Goal: Check status: Check status

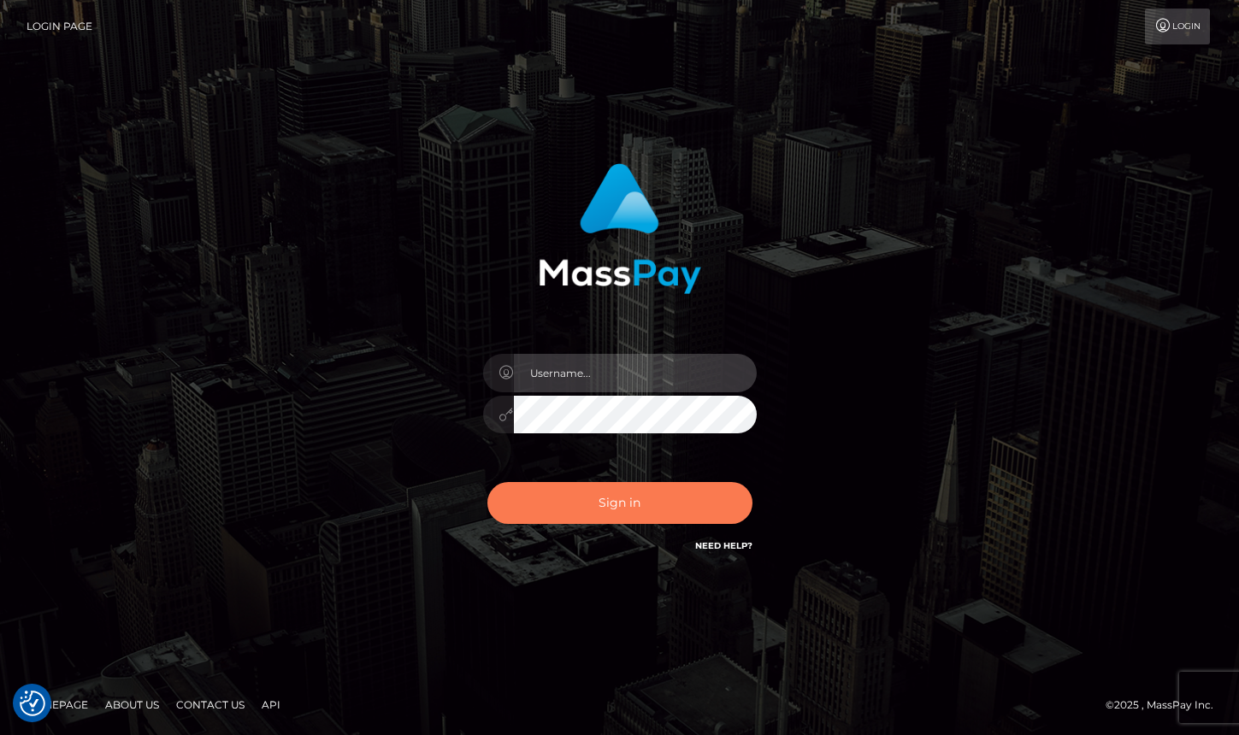
type input "grace.rush"
click at [687, 489] on button "Sign in" at bounding box center [619, 503] width 265 height 42
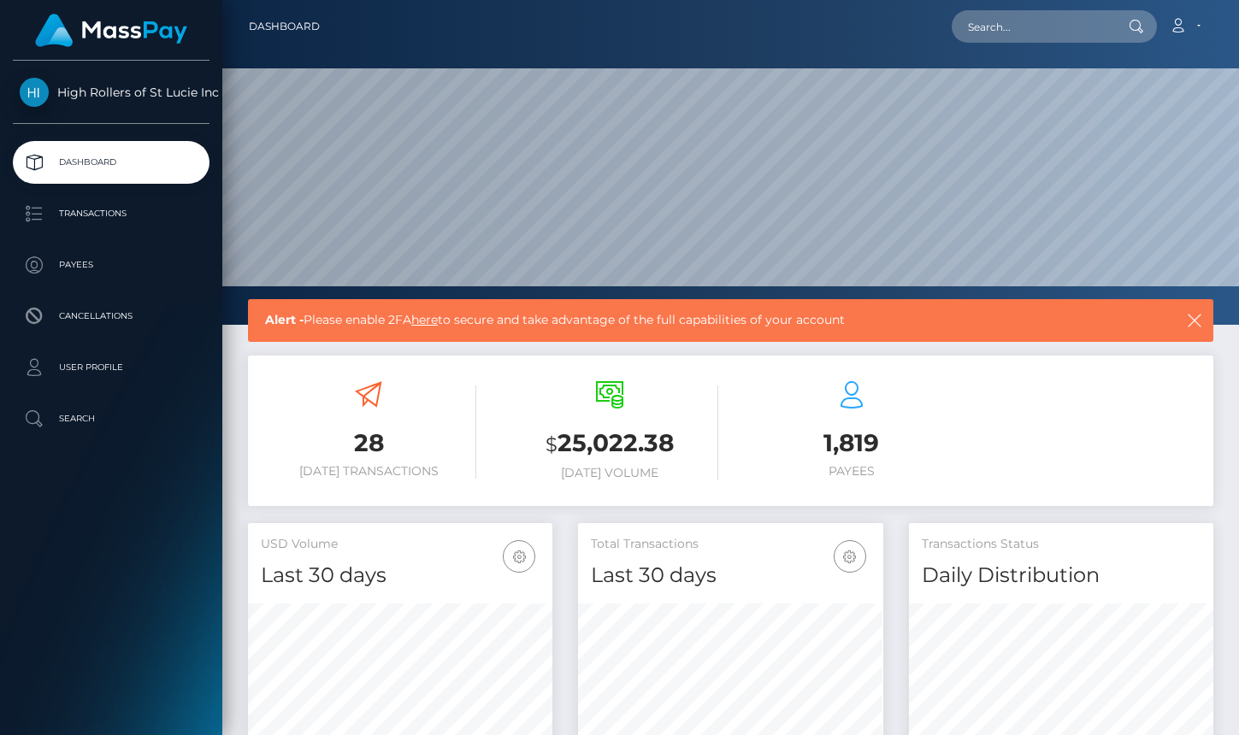
scroll to position [303, 304]
click at [108, 213] on p "Transactions" at bounding box center [111, 214] width 183 height 26
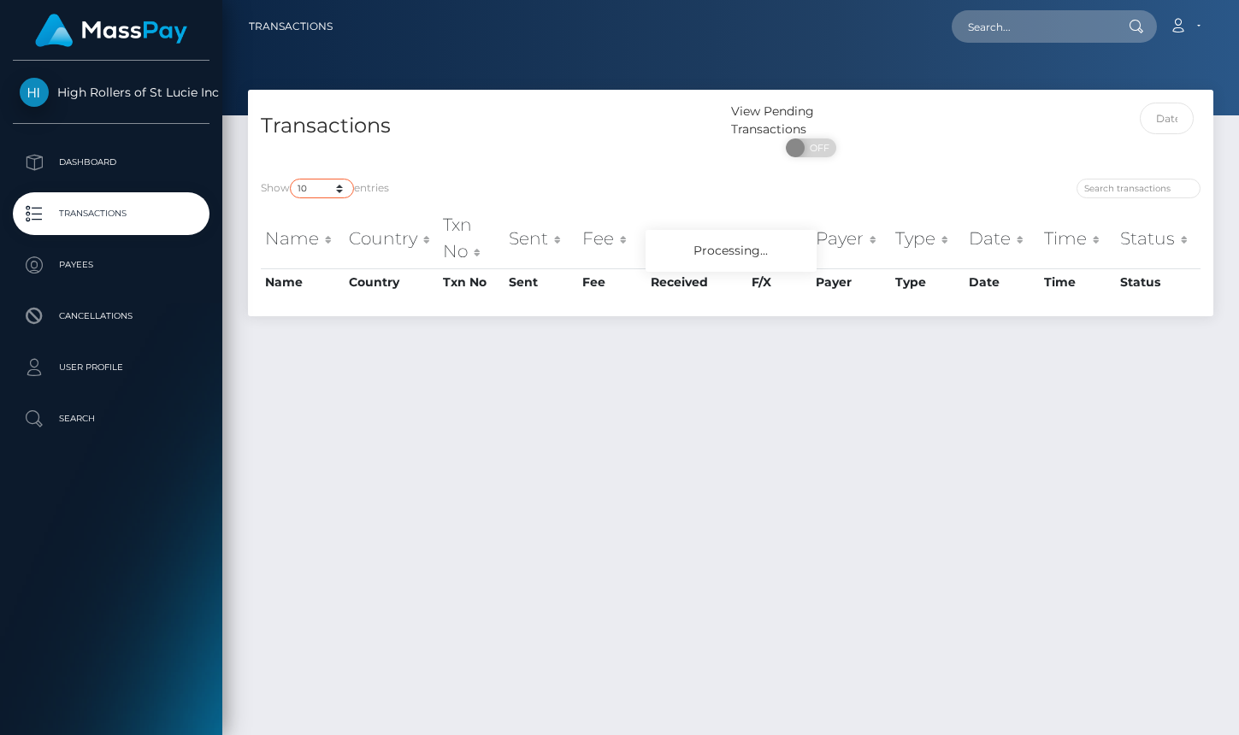
click at [320, 184] on select "10 25 50 100 250 500 1,000 3,500" at bounding box center [322, 189] width 64 height 20
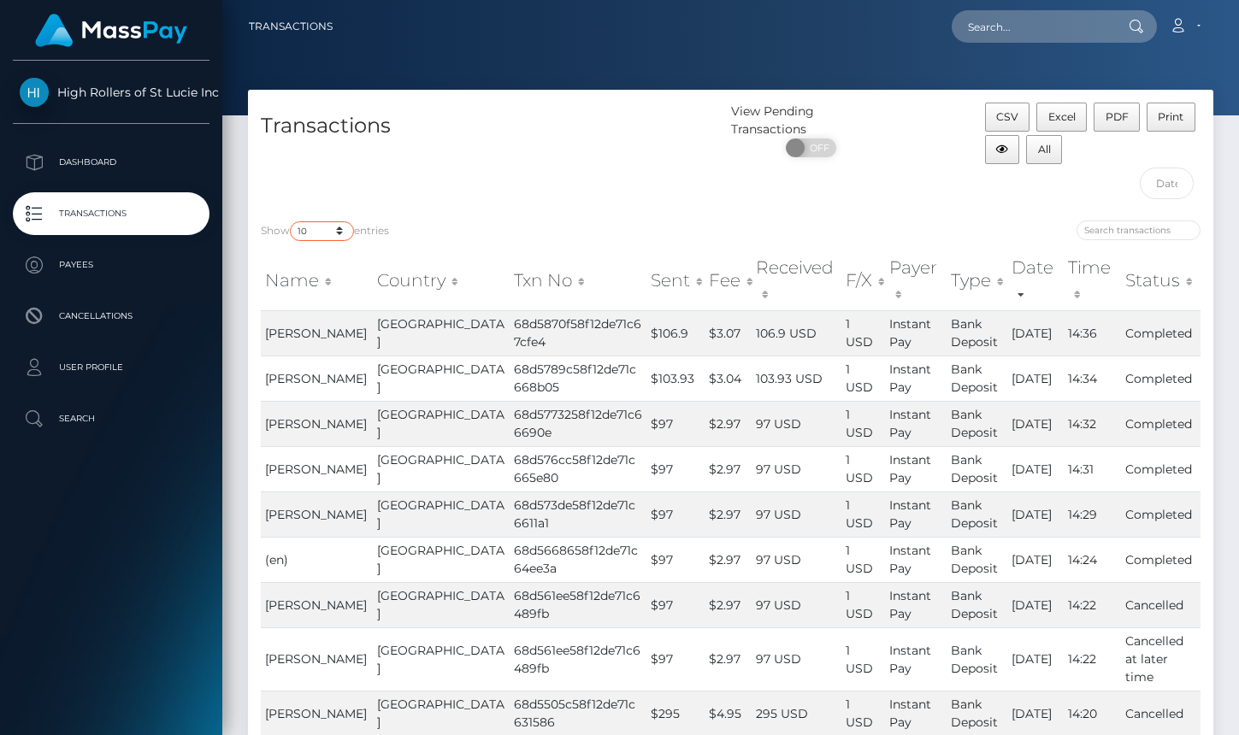
select select "3500"
click at [292, 221] on select "10 25 50 100 250 500 1,000 3,500" at bounding box center [322, 231] width 64 height 20
click at [486, 180] on div "Transactions" at bounding box center [489, 155] width 483 height 105
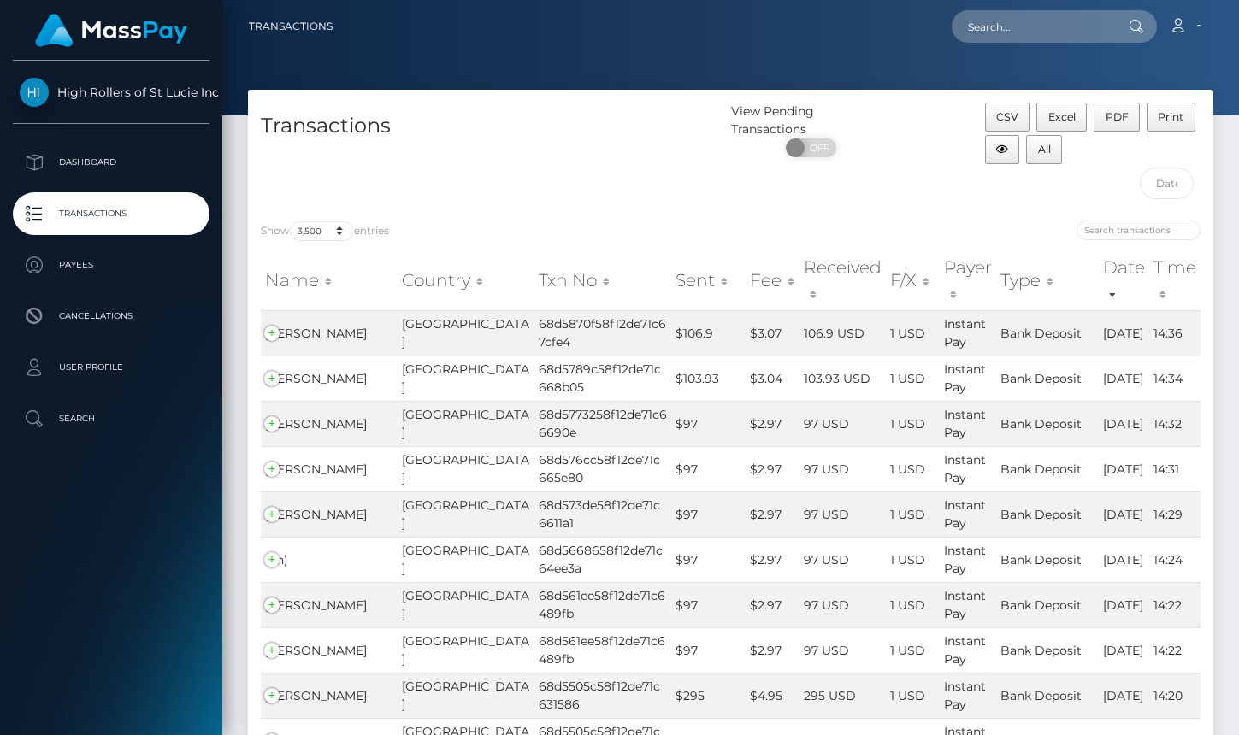
click at [569, 223] on div "Show 10 25 50 100 250 500 1,000 3,500 entries" at bounding box center [489, 233] width 457 height 24
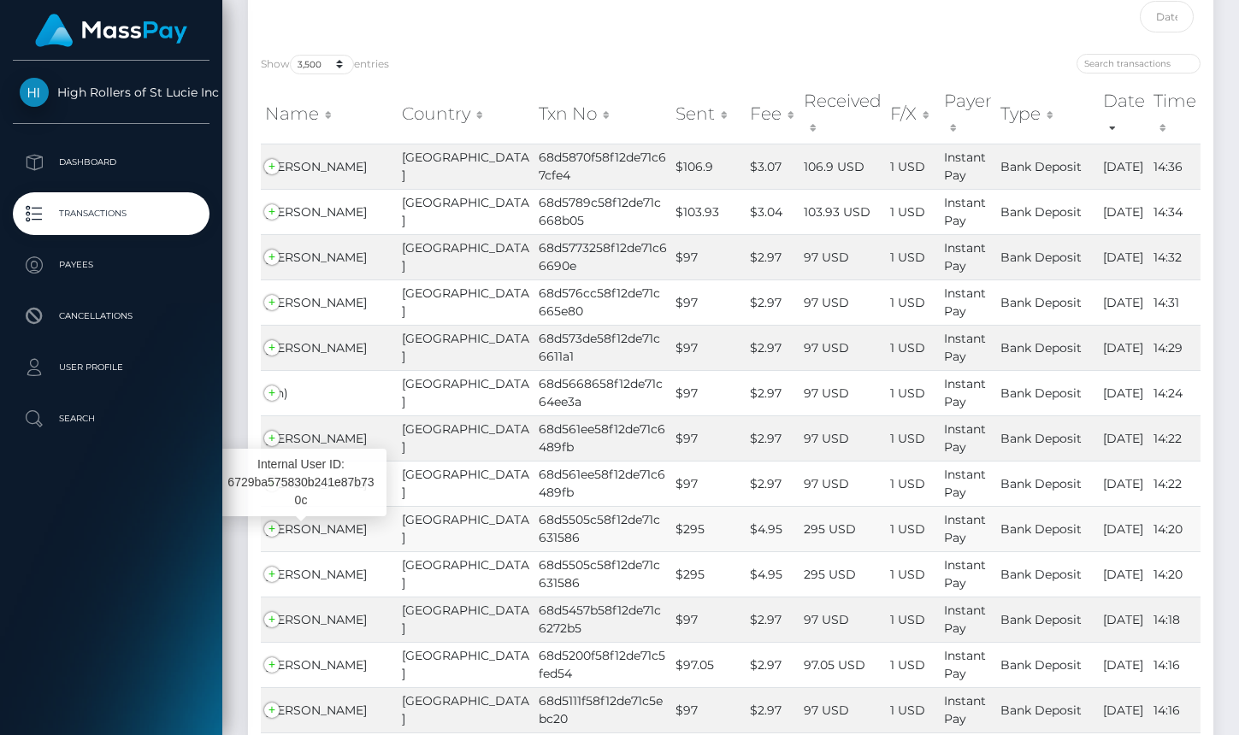
click at [327, 525] on span "Janine Arias" at bounding box center [316, 529] width 102 height 15
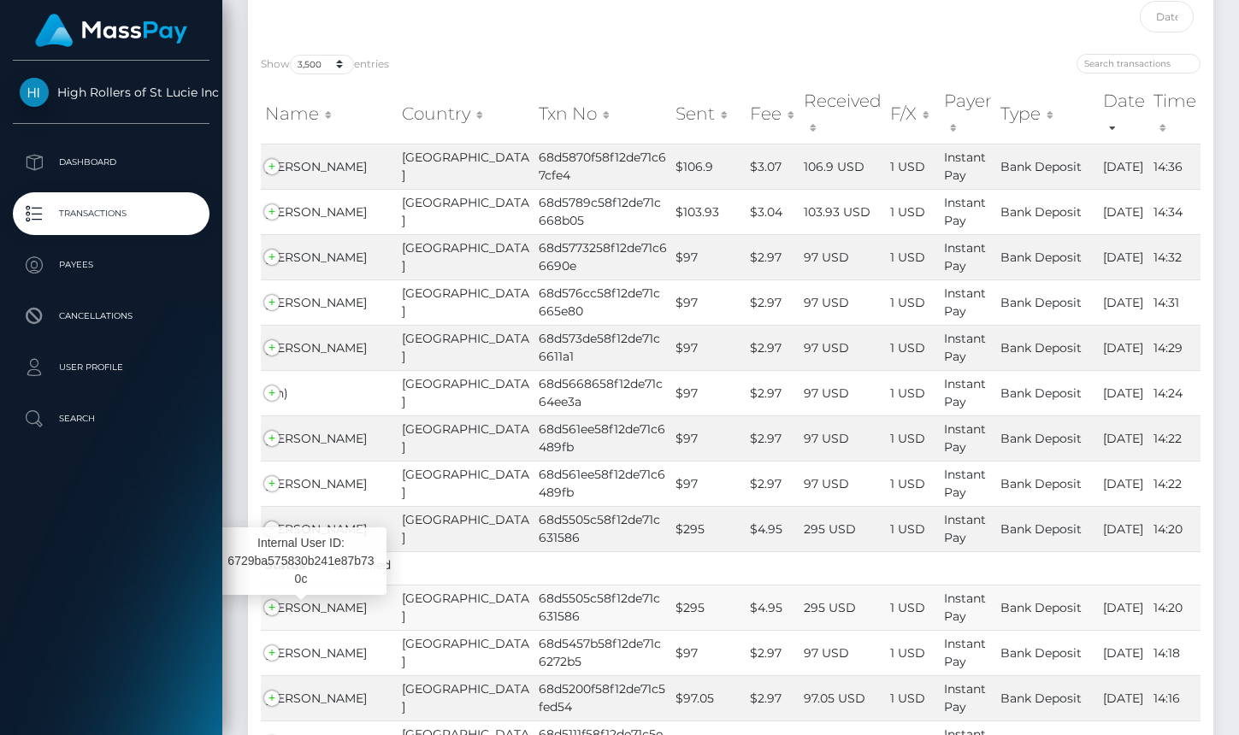
click at [312, 612] on span "Janine Arias" at bounding box center [316, 607] width 102 height 15
